Goal: Task Accomplishment & Management: Use online tool/utility

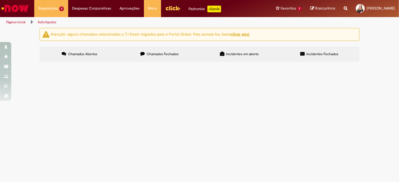
click at [165, 58] on label "Chamados Fechados" at bounding box center [160, 54] width 80 height 15
click at [0, 0] on span "R13427576" at bounding box center [0, 0] width 0 height 0
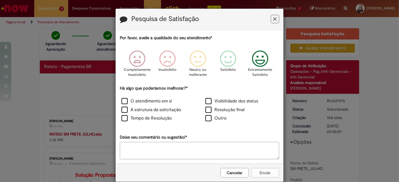
drag, startPoint x: 262, startPoint y: 60, endPoint x: 256, endPoint y: 63, distance: 6.7
click at [262, 60] on icon "Feedback" at bounding box center [260, 58] width 21 height 17
click at [154, 103] on label "O atendimento em si" at bounding box center [146, 101] width 50 height 6
click at [235, 109] on label "Resolução final" at bounding box center [224, 110] width 39 height 6
click at [270, 172] on button "Enviar" at bounding box center [265, 173] width 28 height 10
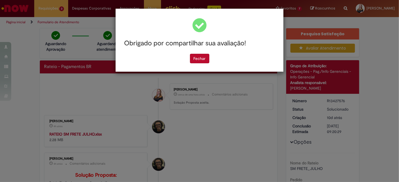
drag, startPoint x: 205, startPoint y: 61, endPoint x: 216, endPoint y: 116, distance: 56.9
click at [205, 61] on button "Fechar" at bounding box center [199, 59] width 19 height 10
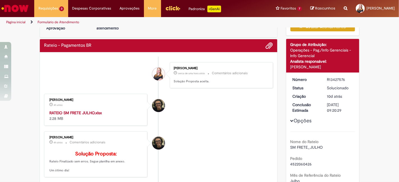
scroll to position [31, 0]
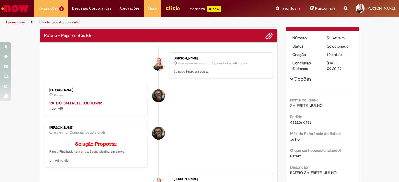
click at [88, 101] on strong "RATEIO SM FRETE JULHO.xlsx" at bounding box center [75, 103] width 52 height 5
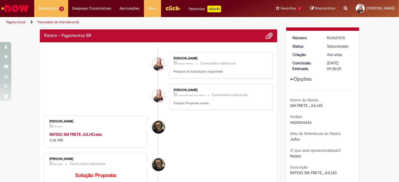
click at [367, 125] on div "Verificar Código de Barras Aguardando Aprovação Aguardando atendimento Em andam…" at bounding box center [199, 151] width 399 height 308
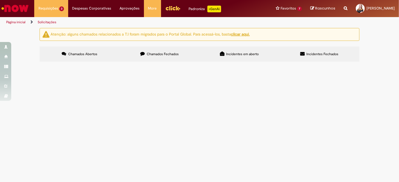
click at [165, 52] on span "Chamados Fechados" at bounding box center [163, 54] width 32 height 4
click at [0, 0] on span "R13428539" at bounding box center [0, 0] width 0 height 0
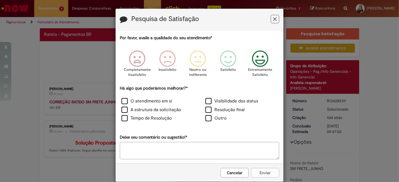
click at [259, 65] on icon "Feedback" at bounding box center [260, 58] width 21 height 17
drag, startPoint x: 137, startPoint y: 102, endPoint x: 201, endPoint y: 110, distance: 64.4
click at [137, 102] on label "O atendimento em si" at bounding box center [146, 101] width 50 height 6
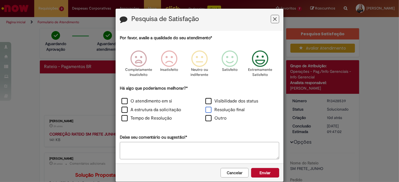
drag, startPoint x: 223, startPoint y: 107, endPoint x: 258, endPoint y: 155, distance: 59.6
click at [223, 107] on label "Resolução final" at bounding box center [224, 110] width 39 height 6
click at [259, 171] on button "Enviar" at bounding box center [265, 173] width 28 height 10
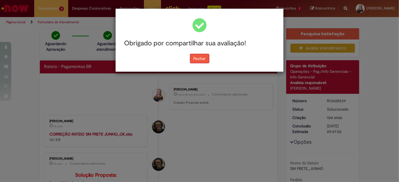
click at [199, 58] on button "Fechar" at bounding box center [199, 59] width 19 height 10
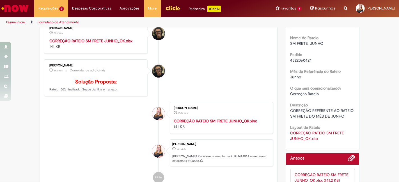
scroll to position [31, 0]
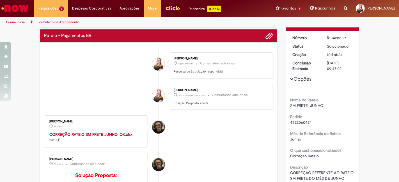
click at [92, 133] on strong "CORREÇÃO RATEIO SM FRETE JUNHO_OK.xlsx" at bounding box center [90, 134] width 83 height 5
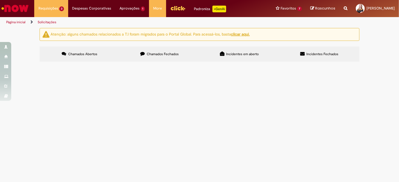
click at [166, 54] on span "Chamados Fechados" at bounding box center [163, 54] width 32 height 4
click at [0, 0] on span "R13428750" at bounding box center [0, 0] width 0 height 0
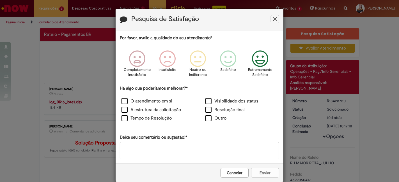
drag, startPoint x: 255, startPoint y: 65, endPoint x: 209, endPoint y: 96, distance: 56.1
click at [255, 65] on icon "Feedback" at bounding box center [260, 58] width 21 height 17
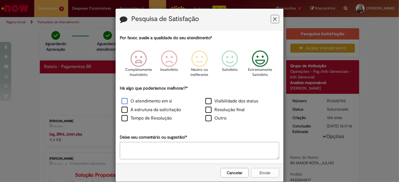
click at [141, 103] on label "O atendimento em si" at bounding box center [146, 101] width 50 height 6
click at [219, 111] on label "Resolução final" at bounding box center [224, 110] width 39 height 6
click at [259, 171] on button "Enviar" at bounding box center [265, 173] width 28 height 10
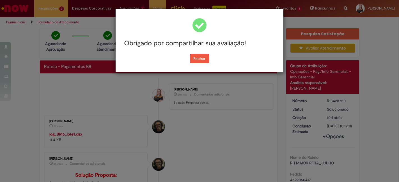
click at [200, 56] on button "Fechar" at bounding box center [199, 59] width 19 height 10
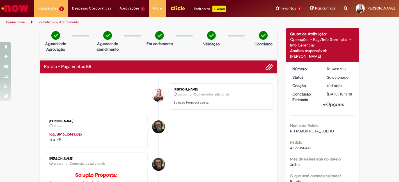
click at [71, 133] on strong "log_BR16_lote1.xlsx" at bounding box center [65, 134] width 33 height 5
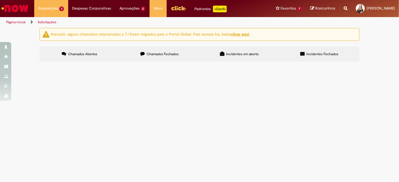
click at [152, 56] on span "Chamados Fechados" at bounding box center [163, 54] width 32 height 4
click at [88, 52] on span "Chamados Abertos" at bounding box center [82, 54] width 29 height 4
click at [0, 0] on span "R13428063" at bounding box center [0, 0] width 0 height 0
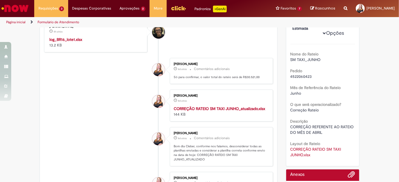
scroll to position [125, 0]
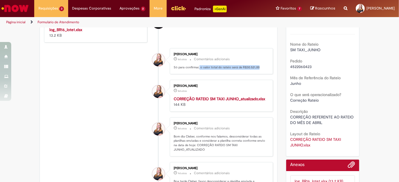
drag, startPoint x: 196, startPoint y: 73, endPoint x: 264, endPoint y: 98, distance: 72.0
click at [259, 70] on p "Só para confirmar, o valor total do rateio será de R$30.521,00" at bounding box center [220, 67] width 93 height 4
click at [264, 93] on p "8d atrás 8 dias atrás" at bounding box center [220, 91] width 93 height 6
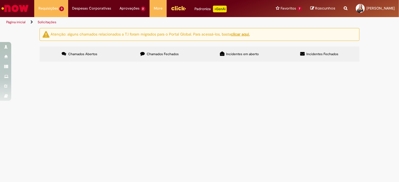
click at [0, 0] on span "R13428063" at bounding box center [0, 0] width 0 height 0
click at [0, 0] on span "R13437010" at bounding box center [0, 0] width 0 height 0
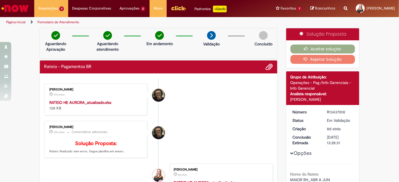
drag, startPoint x: 83, startPoint y: 157, endPoint x: 132, endPoint y: 163, distance: 48.6
click at [132, 157] on div "Cleber Gressoni Rodrigues 39m atrás 39 minutos atrás Comentários adicionais Sol…" at bounding box center [96, 140] width 100 height 34
click at [84, 102] on strong "RATEIO HE AURORA_atualizado.xlsx" at bounding box center [80, 102] width 62 height 5
drag, startPoint x: 324, startPoint y: 111, endPoint x: 394, endPoint y: 101, distance: 70.6
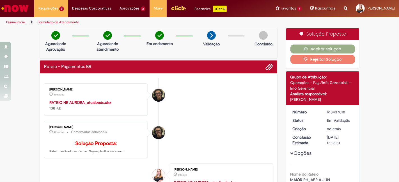
click at [346, 110] on dd "R13437010" at bounding box center [340, 112] width 35 height 6
copy div "R13437010"
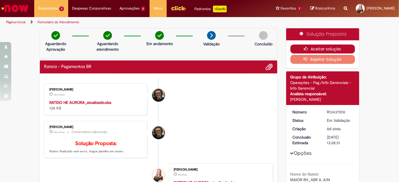
click at [338, 47] on button "Aceitar solução" at bounding box center [322, 49] width 65 height 9
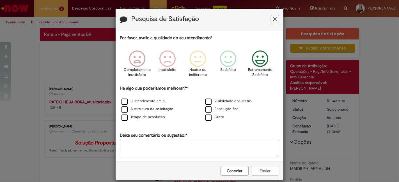
click at [259, 61] on icon "Feedback" at bounding box center [260, 58] width 21 height 17
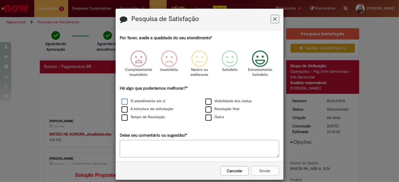
click at [143, 100] on label "O atendimento em si" at bounding box center [143, 101] width 44 height 5
drag, startPoint x: 222, startPoint y: 109, endPoint x: 229, endPoint y: 109, distance: 6.7
click at [223, 108] on label "Resolução final" at bounding box center [222, 109] width 34 height 5
click at [265, 170] on button "Enviar" at bounding box center [265, 171] width 28 height 10
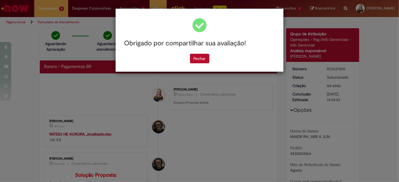
click at [210, 54] on div "Obrigado por compartilhar sua avaliação! [GEOGRAPHIC_DATA]" at bounding box center [199, 40] width 159 height 46
click at [194, 57] on button "Fechar" at bounding box center [199, 59] width 19 height 10
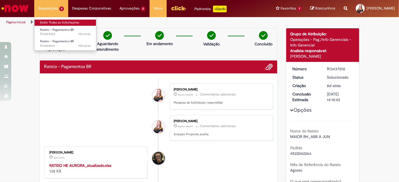
click at [53, 20] on link "Exibir Todas as Solicitações" at bounding box center [66, 23] width 62 height 6
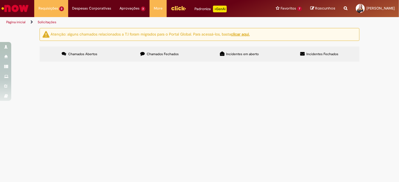
click at [0, 0] on section "Itens solicitados Exportar como PDF Exportar como Excel Exportar como CSV Itens…" at bounding box center [0, 0] width 0 height 0
click at [203, 153] on main "Solicitações Atenção: alguns chamados relacionados a T.I foram migrados para o …" at bounding box center [199, 105] width 399 height 155
click at [0, 0] on span "R13429323" at bounding box center [0, 0] width 0 height 0
click at [0, 0] on span "R13428063" at bounding box center [0, 0] width 0 height 0
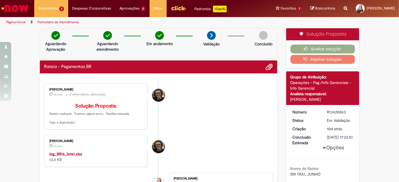
click at [75, 157] on strong "log_BR16_lote1.xlsx" at bounding box center [65, 154] width 33 height 5
click at [212, 117] on li "[PERSON_NAME] 4h atrás 4 horas atrás Comentários adicionais Solução Proposta: R…" at bounding box center [158, 107] width 229 height 46
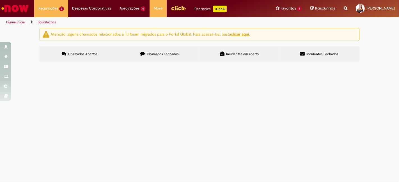
click at [0, 0] on span "R13429323" at bounding box center [0, 0] width 0 height 0
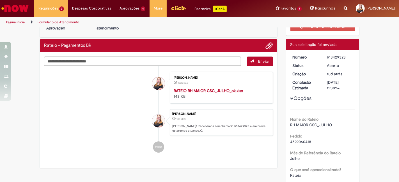
scroll to position [31, 0]
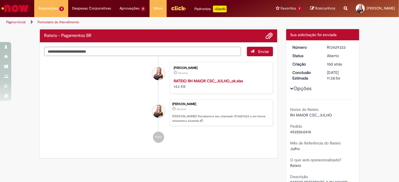
click at [205, 81] on strong "RATEIO RH MAIOR CSC_JULHO_ok.xlsx" at bounding box center [208, 81] width 69 height 5
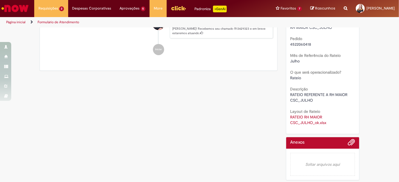
scroll to position [0, 0]
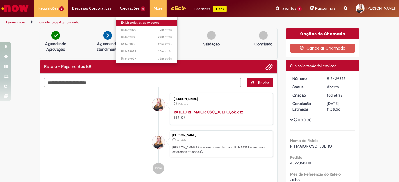
click at [134, 20] on link "Exibir todas as aprovações" at bounding box center [147, 23] width 62 height 6
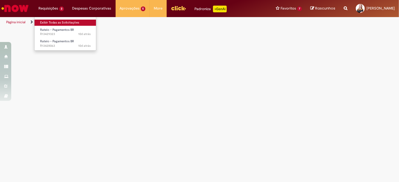
click at [58, 20] on link "Exibir Todas as Solicitações" at bounding box center [66, 23] width 62 height 6
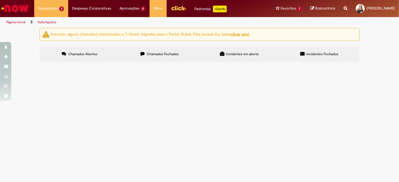
click at [157, 52] on span "Chamados Fechados" at bounding box center [163, 54] width 32 height 4
click at [0, 0] on span "[DATE] 14:42:19" at bounding box center [0, 0] width 0 height 0
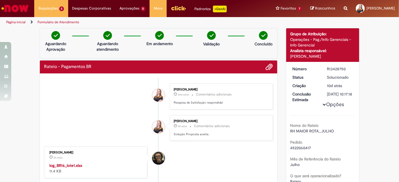
click at [372, 86] on div "Verificar Código de Barras Aguardando Aprovação Aguardando atendimento Em andam…" at bounding box center [199, 177] width 399 height 299
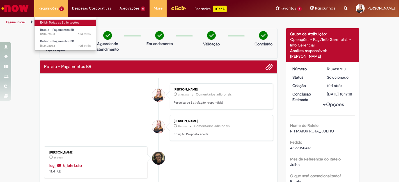
click at [55, 20] on link "Exibir Todas as Solicitações" at bounding box center [66, 23] width 62 height 6
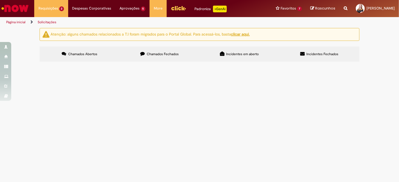
click at [0, 0] on span "R13429323" at bounding box center [0, 0] width 0 height 0
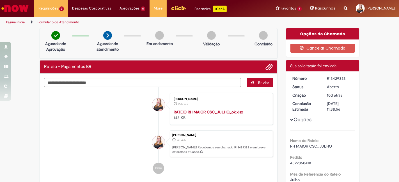
click at [18, 11] on img "Ir para a Homepage" at bounding box center [15, 8] width 29 height 11
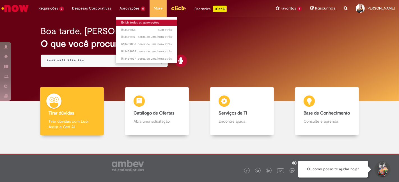
click at [130, 20] on link "Exibir todas as aprovações" at bounding box center [147, 23] width 62 height 6
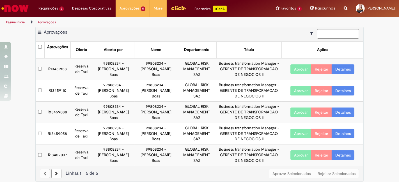
scroll to position [8, 0]
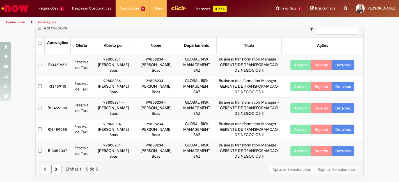
click at [191, 160] on td "GLOBAL RISK MANAGEMENT SAZ" at bounding box center [196, 151] width 39 height 21
click at [59, 64] on td "R13459158" at bounding box center [57, 65] width 26 height 22
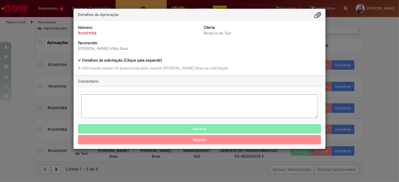
click at [134, 60] on b "Detalhes da solicitação (Clique para expandir)" at bounding box center [122, 60] width 80 height 5
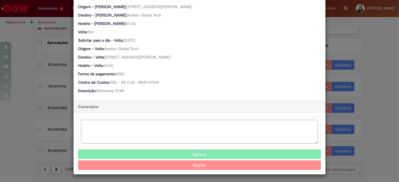
scroll to position [255, 0]
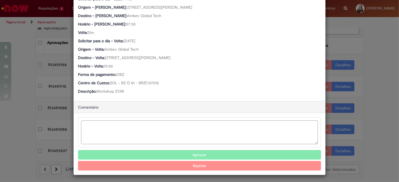
click at [116, 132] on textarea "Ambev Approval Modal" at bounding box center [199, 133] width 237 height 24
type textarea "**********"
click at [196, 151] on button "Aprovar" at bounding box center [199, 155] width 243 height 10
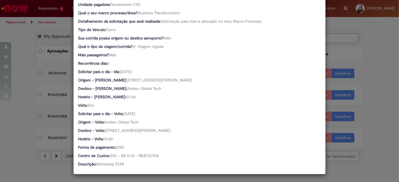
scroll to position [182, 0]
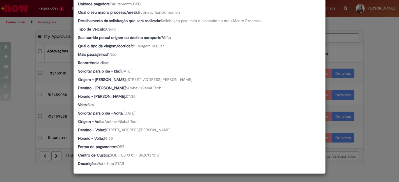
click at [28, 81] on div "Detalhes da Aprovação Número R13459158 Oferta Reserva de Taxi Favorecido Lea Th…" at bounding box center [199, 91] width 399 height 182
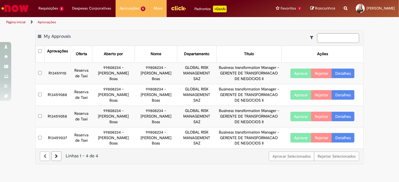
click at [63, 73] on td "R13459110" at bounding box center [57, 74] width 26 height 22
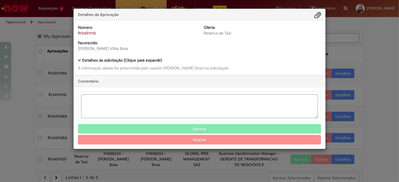
click at [110, 61] on b "Detalhes da solicitação (Clique para expandir)" at bounding box center [122, 60] width 80 height 5
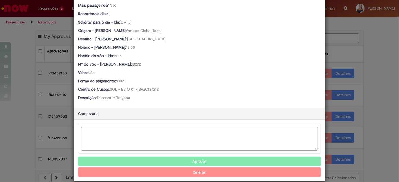
scroll to position [238, 0]
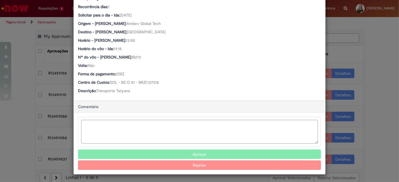
click at [143, 119] on div "Ambev Approval Modal" at bounding box center [199, 132] width 243 height 30
click at [144, 119] on div "Ambev Approval Modal" at bounding box center [199, 132] width 243 height 30
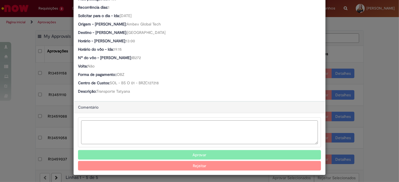
click at [144, 124] on textarea "Ambev Approval Modal" at bounding box center [199, 133] width 237 height 24
type textarea "**********"
click at [194, 153] on button "Aprovar" at bounding box center [199, 155] width 243 height 10
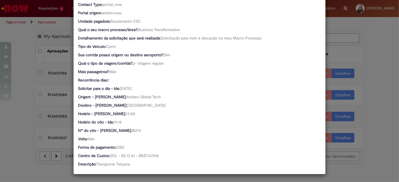
click at [20, 69] on div "Detalhes da Aprovação Número R13459110 Oferta Reserva de Taxi Favorecido Lea Th…" at bounding box center [199, 91] width 399 height 182
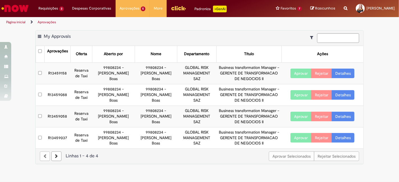
click at [61, 72] on td "R13459158" at bounding box center [57, 74] width 26 height 22
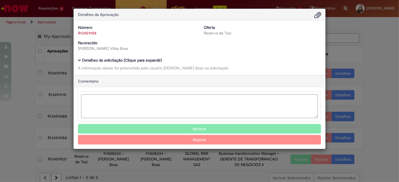
click at [112, 60] on b "Detalhes da solicitação (Clique para expandir)" at bounding box center [122, 60] width 80 height 5
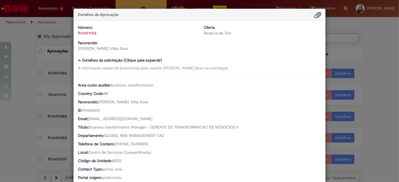
scroll to position [218, 0]
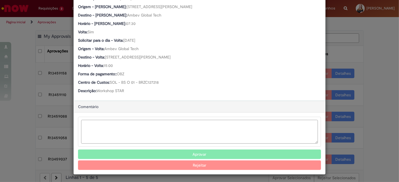
click at [117, 130] on textarea "Ambev Approval Modal" at bounding box center [199, 132] width 237 height 24
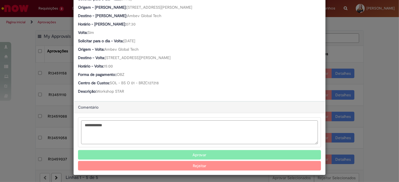
type textarea "**********"
click at [212, 153] on button "Aprovar" at bounding box center [199, 155] width 243 height 10
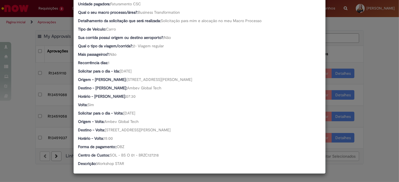
click at [17, 46] on div "Detalhes da Aprovação Número R13459158 Oferta Reserva de Taxi Favorecido Lea Th…" at bounding box center [199, 91] width 399 height 182
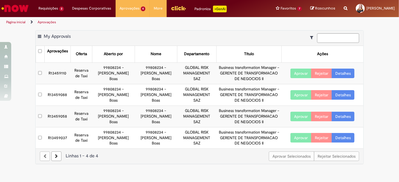
click at [59, 74] on td "R13459110" at bounding box center [57, 74] width 26 height 22
click at [61, 73] on td "R13459110" at bounding box center [57, 74] width 26 height 22
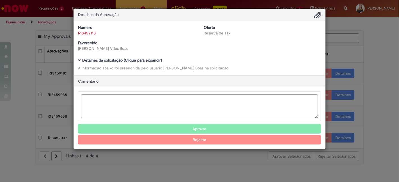
click at [100, 62] on b "Detalhes da solicitação (Clique para expandir)" at bounding box center [122, 60] width 80 height 5
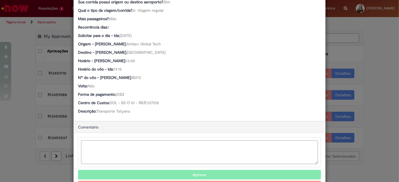
scroll to position [218, 0]
click at [142, 150] on textarea "Ambev Approval Modal" at bounding box center [199, 153] width 237 height 24
type textarea "*"
type textarea "**********"
click at [174, 174] on button "Aprovar" at bounding box center [199, 175] width 243 height 10
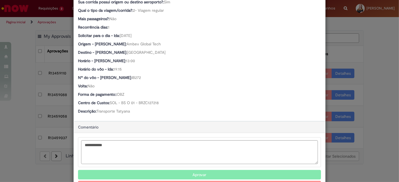
scroll to position [165, 0]
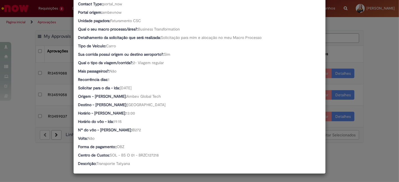
click at [21, 79] on div "Detalhes da Aprovação Número R13459110 Oferta Reserva de Taxi Favorecido Lea Th…" at bounding box center [199, 91] width 399 height 182
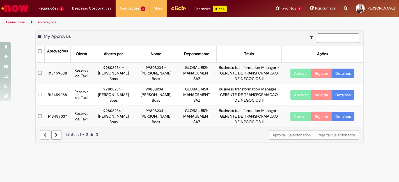
click at [64, 72] on td "R13459088" at bounding box center [57, 74] width 26 height 22
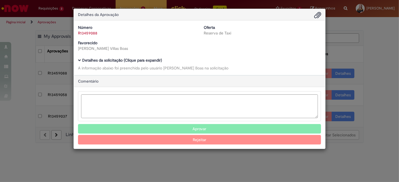
click at [136, 60] on b "Detalhes da solicitação (Clique para expandir)" at bounding box center [122, 60] width 80 height 5
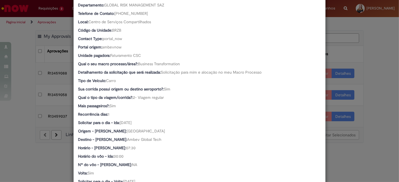
scroll to position [218, 0]
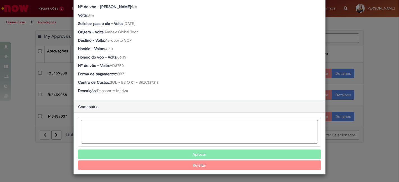
click at [120, 142] on textarea "Ambev Approval Modal" at bounding box center [199, 132] width 237 height 24
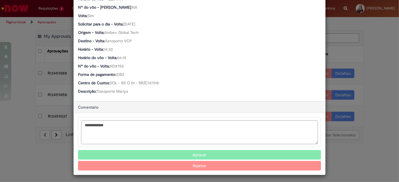
type textarea "**********"
click at [206, 154] on button "Aprovar" at bounding box center [199, 155] width 243 height 10
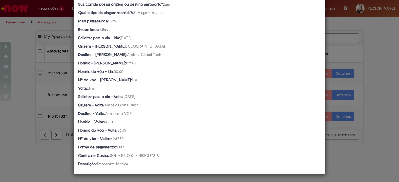
click at [16, 61] on div "Detalhes da Aprovação Número R13459088 Oferta Reserva de Taxi Favorecido Lea Th…" at bounding box center [199, 91] width 399 height 182
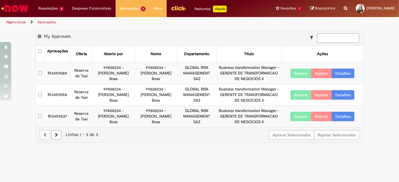
click at [58, 73] on td "R13459088" at bounding box center [57, 74] width 26 height 22
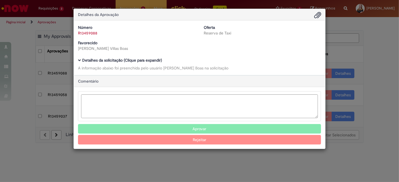
click at [61, 70] on div "Detalhes da Aprovação Número R13459088 Oferta Reserva de Taxi Favorecido Lea Th…" at bounding box center [199, 91] width 399 height 182
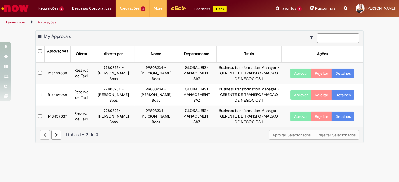
click at [62, 73] on td "R13459088" at bounding box center [57, 74] width 26 height 22
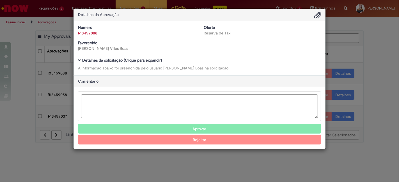
click at [102, 64] on div "Detalhes da solicitação (Clique para expandir) A informação abaixo foi preenchi…" at bounding box center [199, 64] width 243 height 13
click at [106, 61] on b "Detalhes da solicitação (Clique para expandir)" at bounding box center [122, 60] width 80 height 5
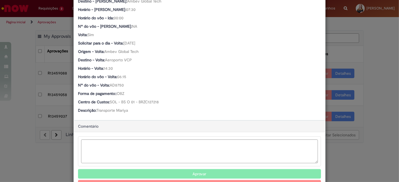
scroll to position [281, 0]
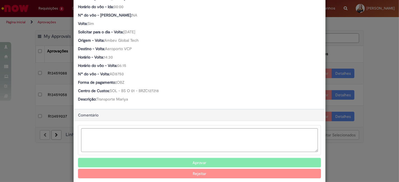
click at [120, 125] on div "Aprovar Rejeitar" at bounding box center [199, 152] width 251 height 62
click at [119, 131] on textarea "Ambev Approval Modal" at bounding box center [199, 141] width 237 height 24
type textarea "*********"
click at [196, 162] on button "Aprovar" at bounding box center [199, 163] width 243 height 10
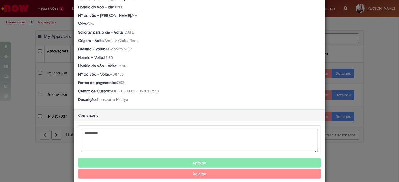
scroll to position [215, 0]
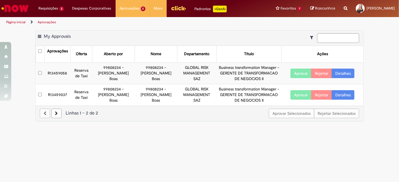
click at [59, 73] on td "R13459058" at bounding box center [57, 74] width 26 height 22
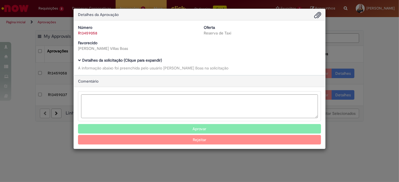
click at [140, 56] on div "Número R13459058 Oferta Reserva de Taxi Favorecido Lea Thomaz Villas Boas Baixa…" at bounding box center [199, 47] width 251 height 55
click at [139, 60] on b "Detalhes da solicitação (Clique para expandir)" at bounding box center [122, 60] width 80 height 5
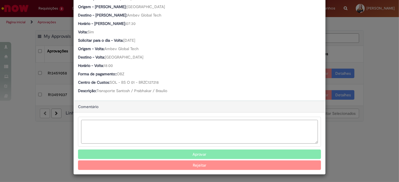
scroll to position [255, 0]
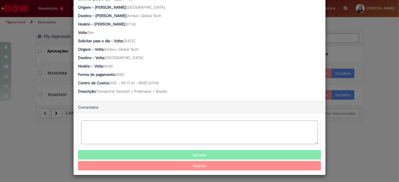
click at [146, 128] on textarea "Ambev Approval Modal" at bounding box center [199, 133] width 237 height 24
type textarea "**********"
click at [183, 151] on button "Aprovar" at bounding box center [199, 155] width 243 height 10
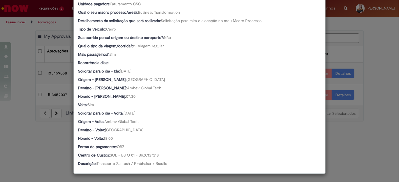
click at [27, 128] on div "Detalhes da Aprovação Número R13459058 Oferta Reserva de Taxi Favorecido Lea Th…" at bounding box center [199, 91] width 399 height 182
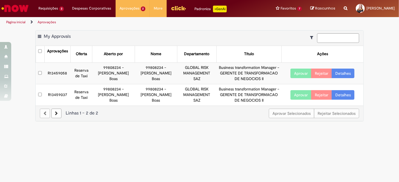
click at [63, 93] on td "R13459037" at bounding box center [57, 94] width 26 height 21
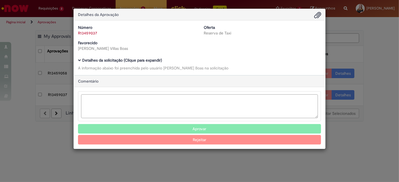
click at [99, 100] on textarea "Ambev Approval Modal" at bounding box center [199, 107] width 237 height 24
type textarea "*"
type textarea "**********"
click at [194, 129] on button "Aprovar" at bounding box center [199, 129] width 243 height 10
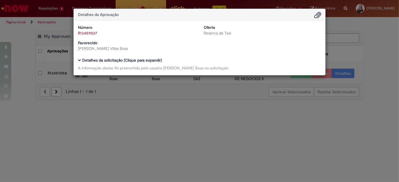
click at [118, 58] on b "Detalhes da solicitação (Clique para expandir)" at bounding box center [122, 60] width 80 height 5
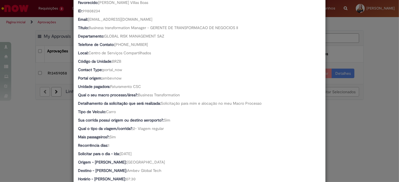
scroll to position [216, 0]
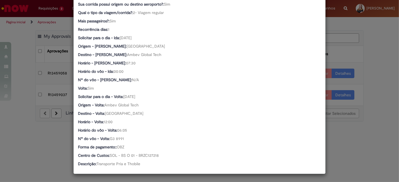
click at [352, 125] on div "Detalhes da Aprovação Número R13459037 Oferta Reserva de Taxi Favorecido Lea Th…" at bounding box center [199, 91] width 399 height 182
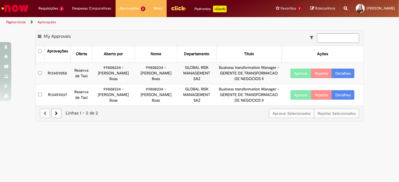
click at [62, 94] on td "R13459037" at bounding box center [57, 94] width 26 height 21
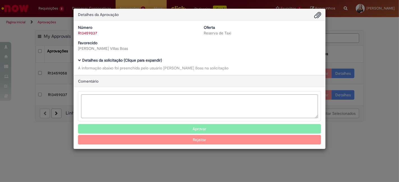
click at [163, 111] on textarea "Ambev Approval Modal" at bounding box center [199, 107] width 237 height 24
type textarea "*"
type textarea "**********"
click at [208, 125] on button "Aprovar" at bounding box center [199, 129] width 243 height 10
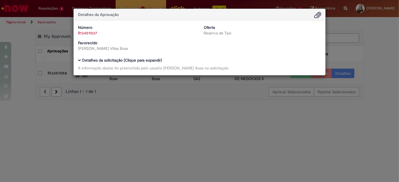
click at [200, 115] on div "Detalhes da Aprovação Número R13459037 Oferta Reserva de Taxi Favorecido Lea Th…" at bounding box center [199, 91] width 399 height 182
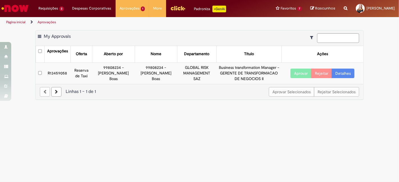
click at [54, 73] on td "R13459058" at bounding box center [57, 73] width 26 height 21
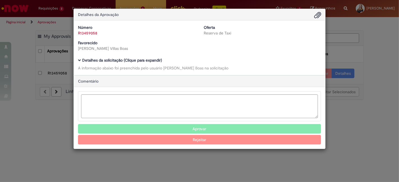
click at [125, 68] on div "A informação abaixo foi preenchida pelo usuário Lea Thomaz Villas Boas na solic…" at bounding box center [199, 68] width 243 height 6
click at [125, 59] on b "Detalhes da solicitação (Clique para expandir)" at bounding box center [122, 60] width 80 height 5
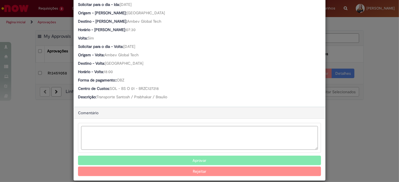
scroll to position [249, 0]
click at [154, 128] on textarea "Ambev Approval Modal" at bounding box center [199, 138] width 237 height 24
type textarea "**********"
click at [188, 159] on button "Aprovar" at bounding box center [199, 161] width 243 height 10
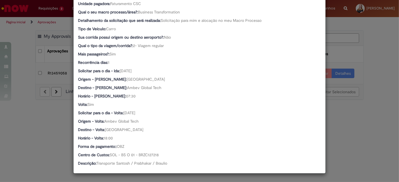
scroll to position [182, 0]
